Goal: Task Accomplishment & Management: Use online tool/utility

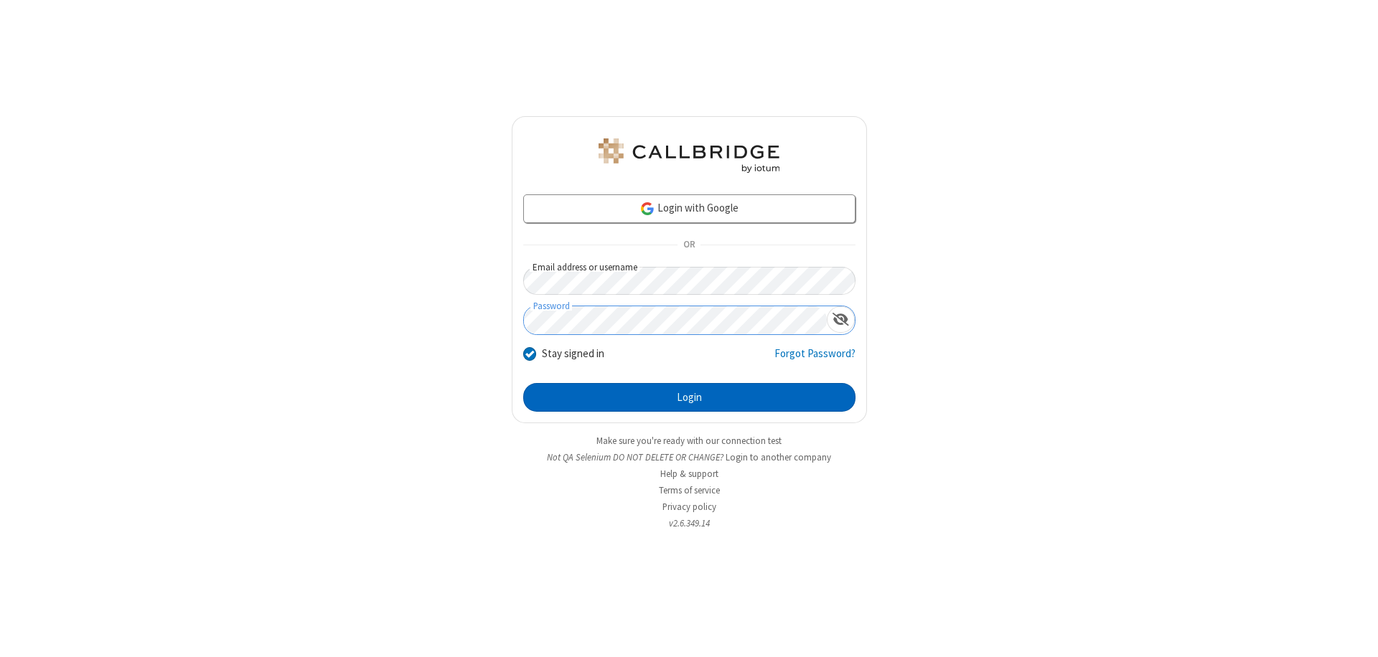
click at [689, 397] on button "Login" at bounding box center [689, 397] width 332 height 29
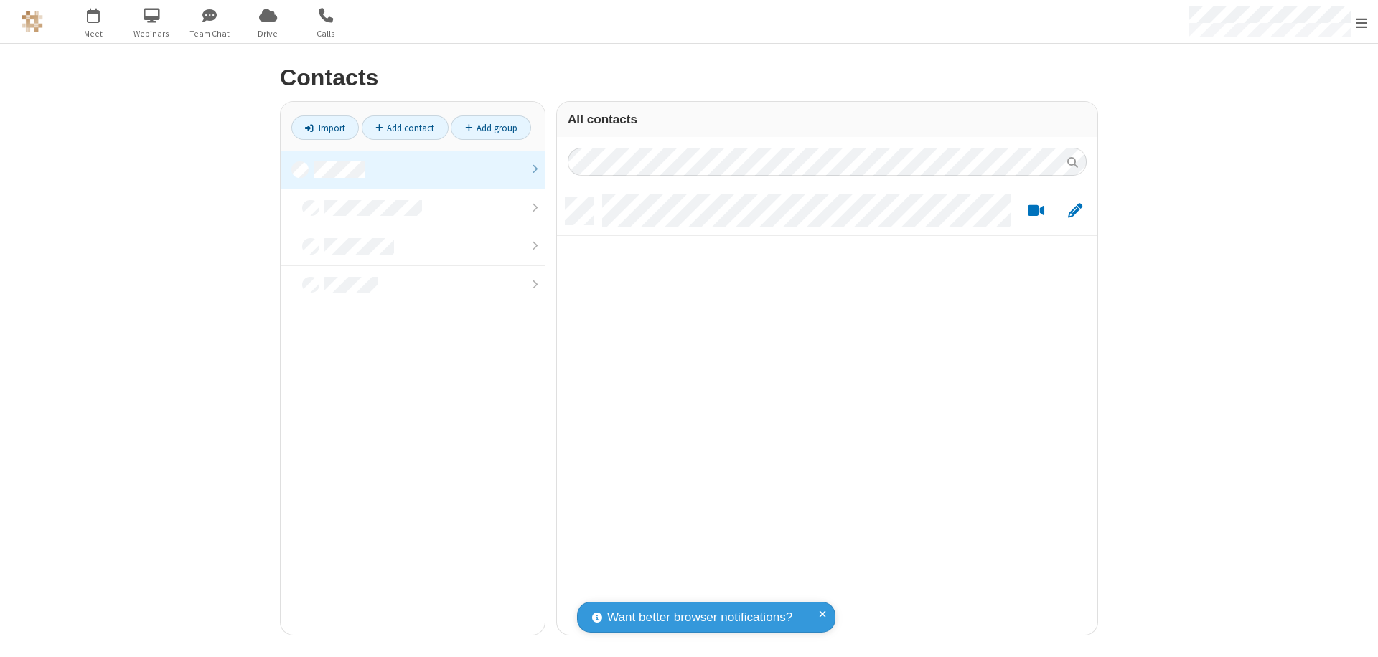
click at [413, 169] on link at bounding box center [413, 170] width 264 height 39
click at [325, 128] on link "Import" at bounding box center [324, 128] width 67 height 24
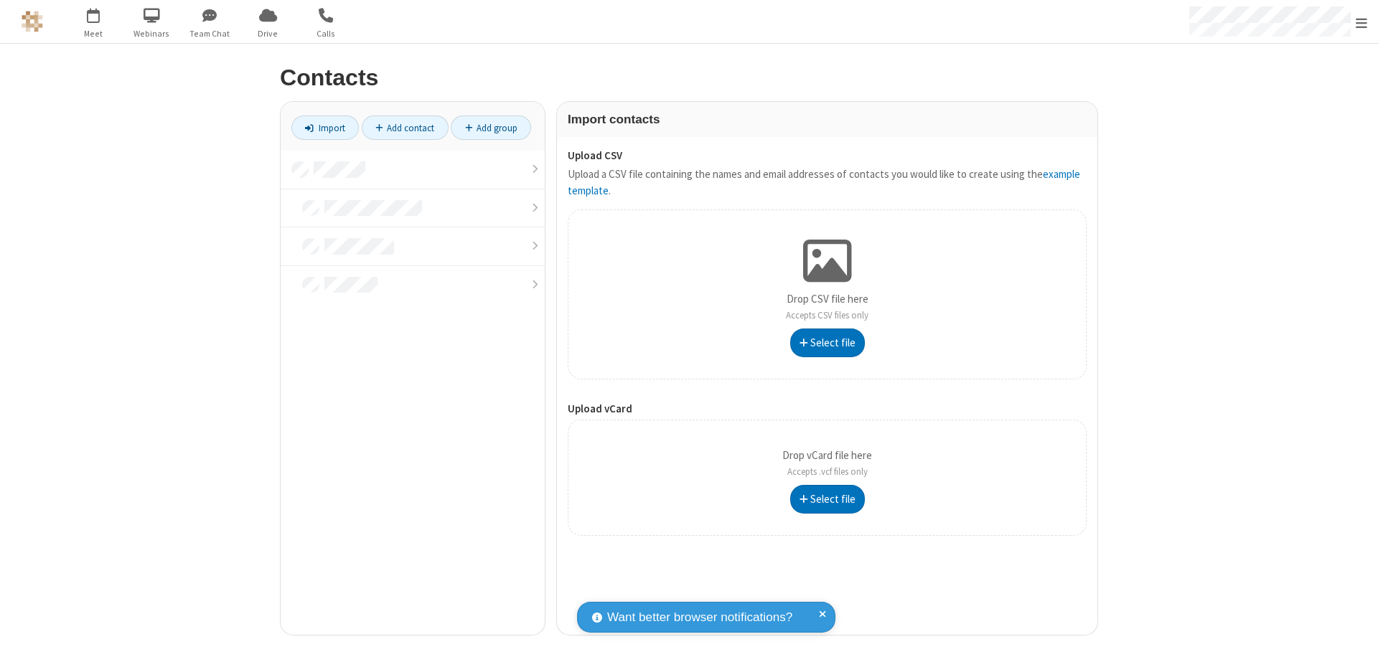
type input "C:\fakepath\address_book_contacts.csv"
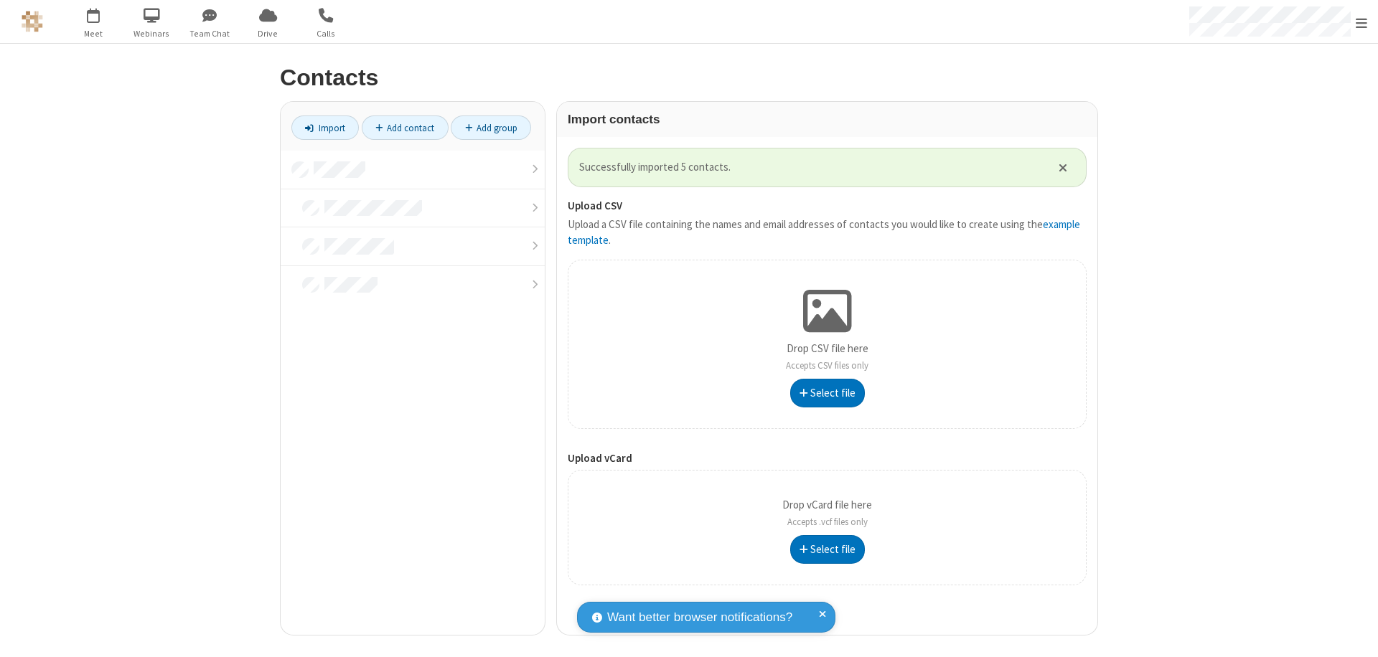
click at [413, 169] on link at bounding box center [413, 170] width 264 height 39
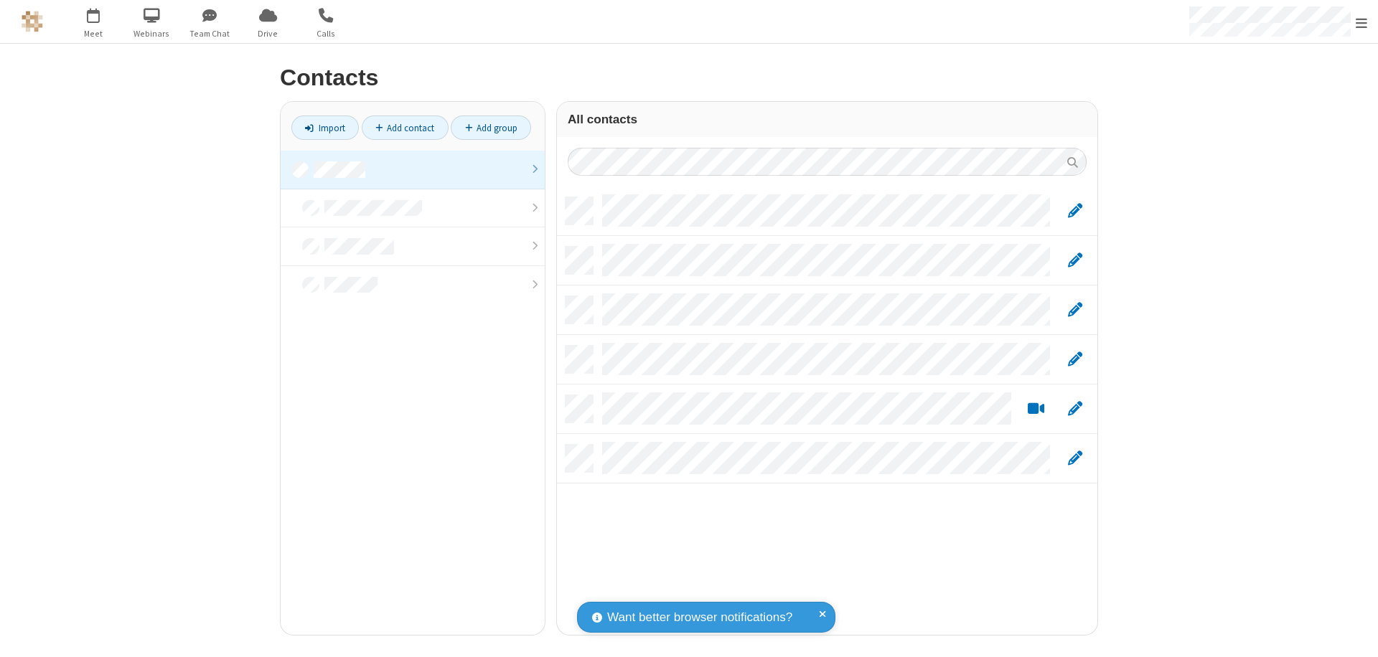
scroll to position [438, 529]
